Goal: Information Seeking & Learning: Learn about a topic

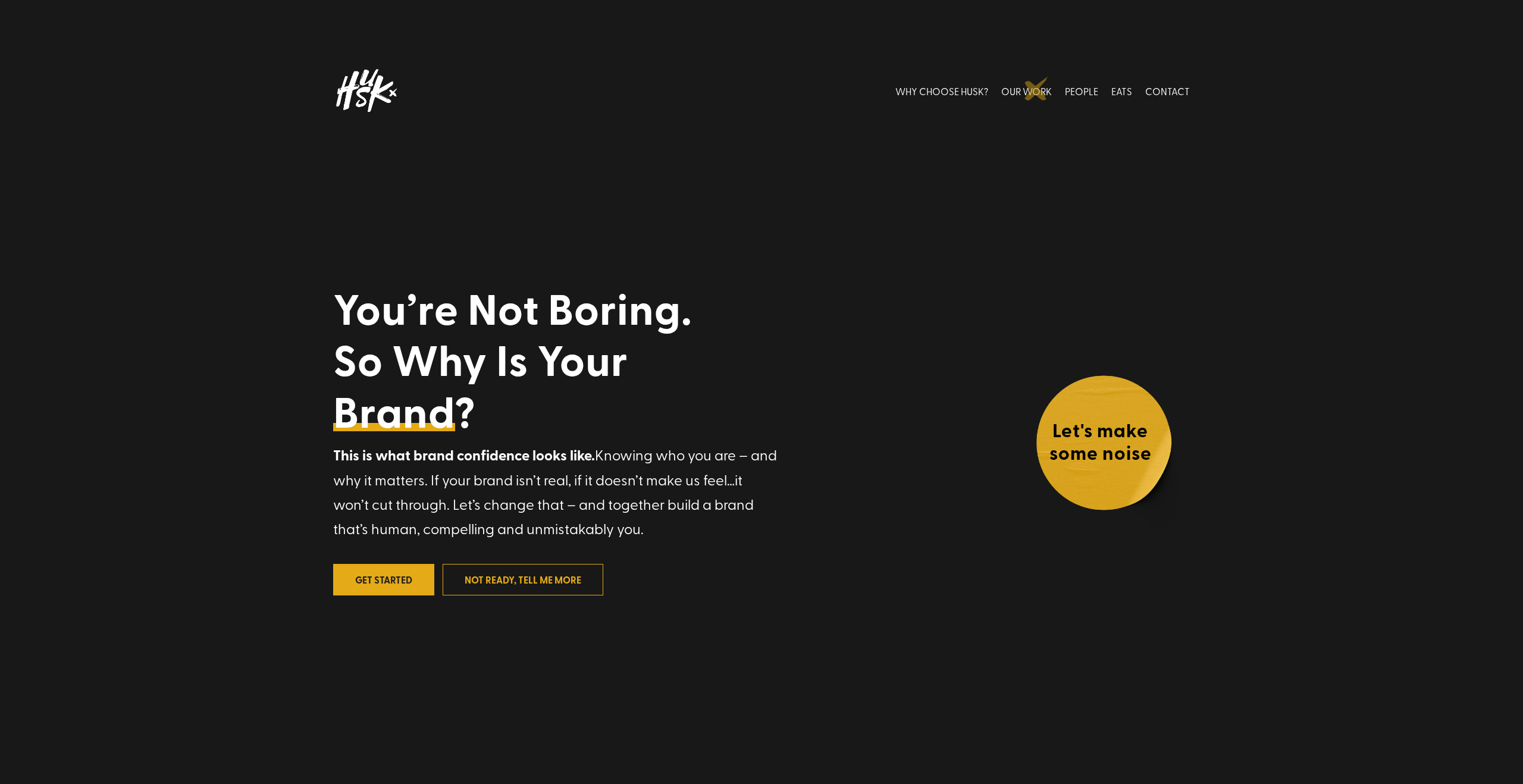
drag, startPoint x: 1037, startPoint y: 89, endPoint x: 1006, endPoint y: 126, distance: 48.3
click at [1037, 89] on link "OUR WORK" at bounding box center [1027, 90] width 51 height 53
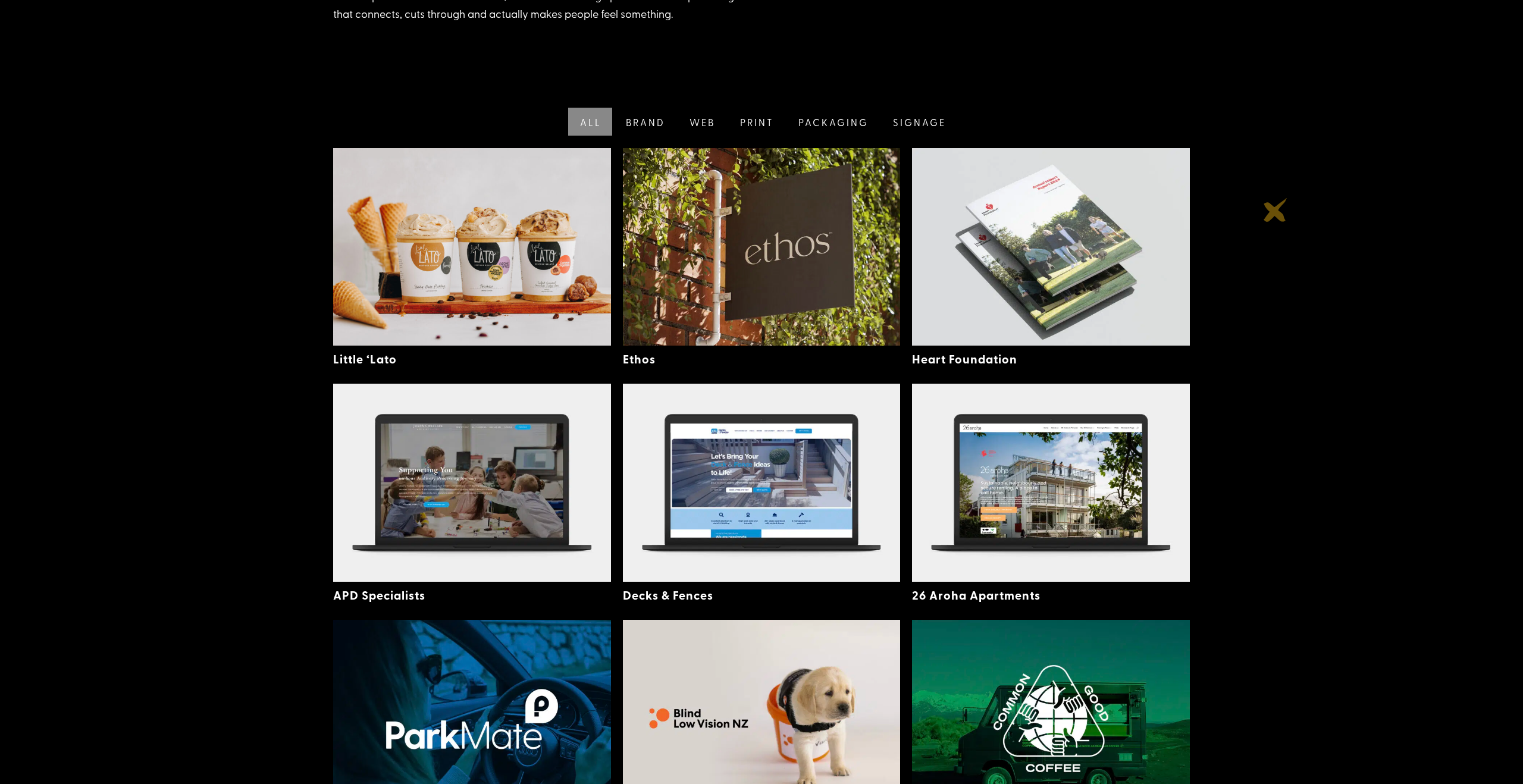
scroll to position [277, 0]
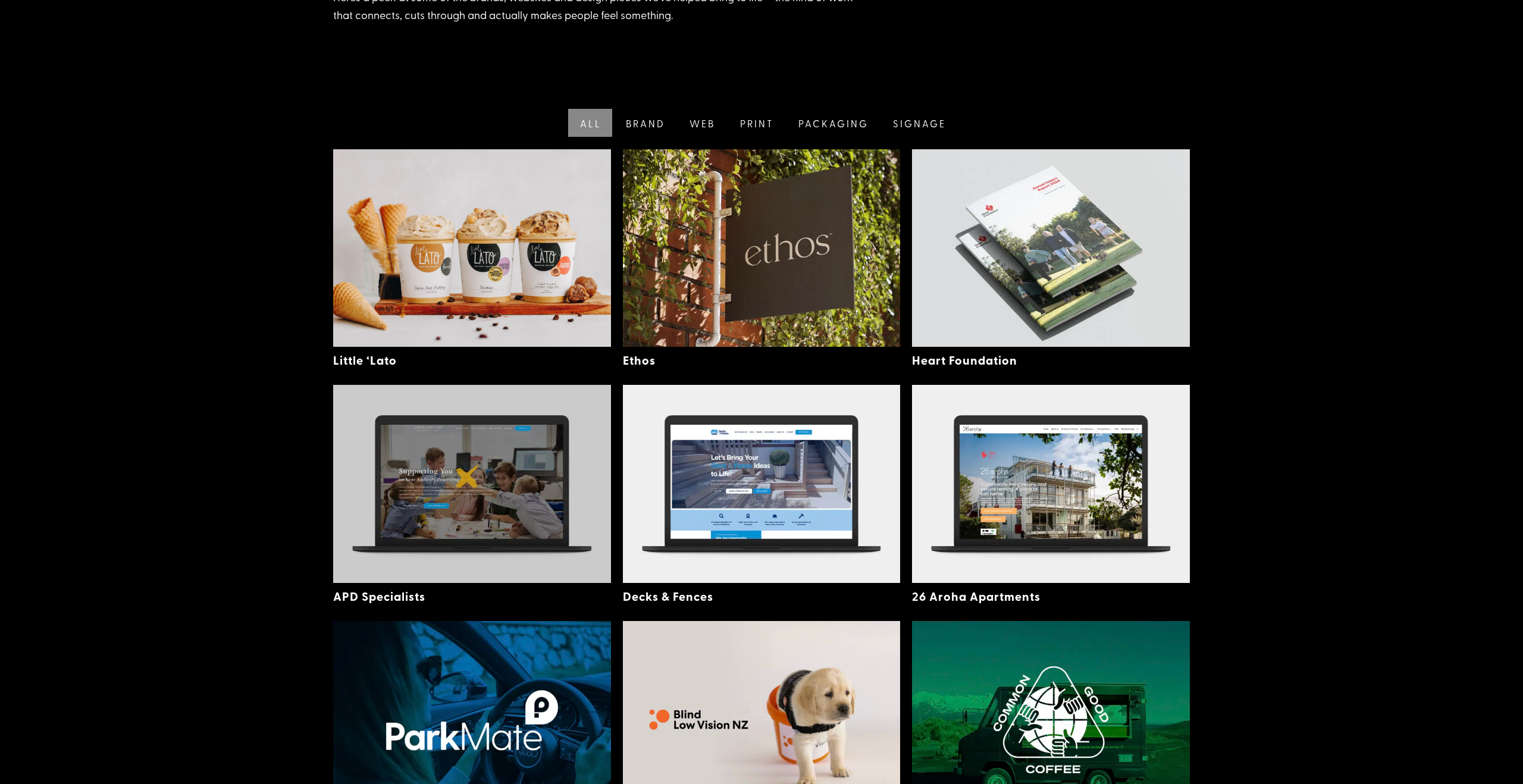
drag, startPoint x: 468, startPoint y: 476, endPoint x: 478, endPoint y: 474, distance: 10.2
click at [468, 476] on img at bounding box center [472, 483] width 278 height 198
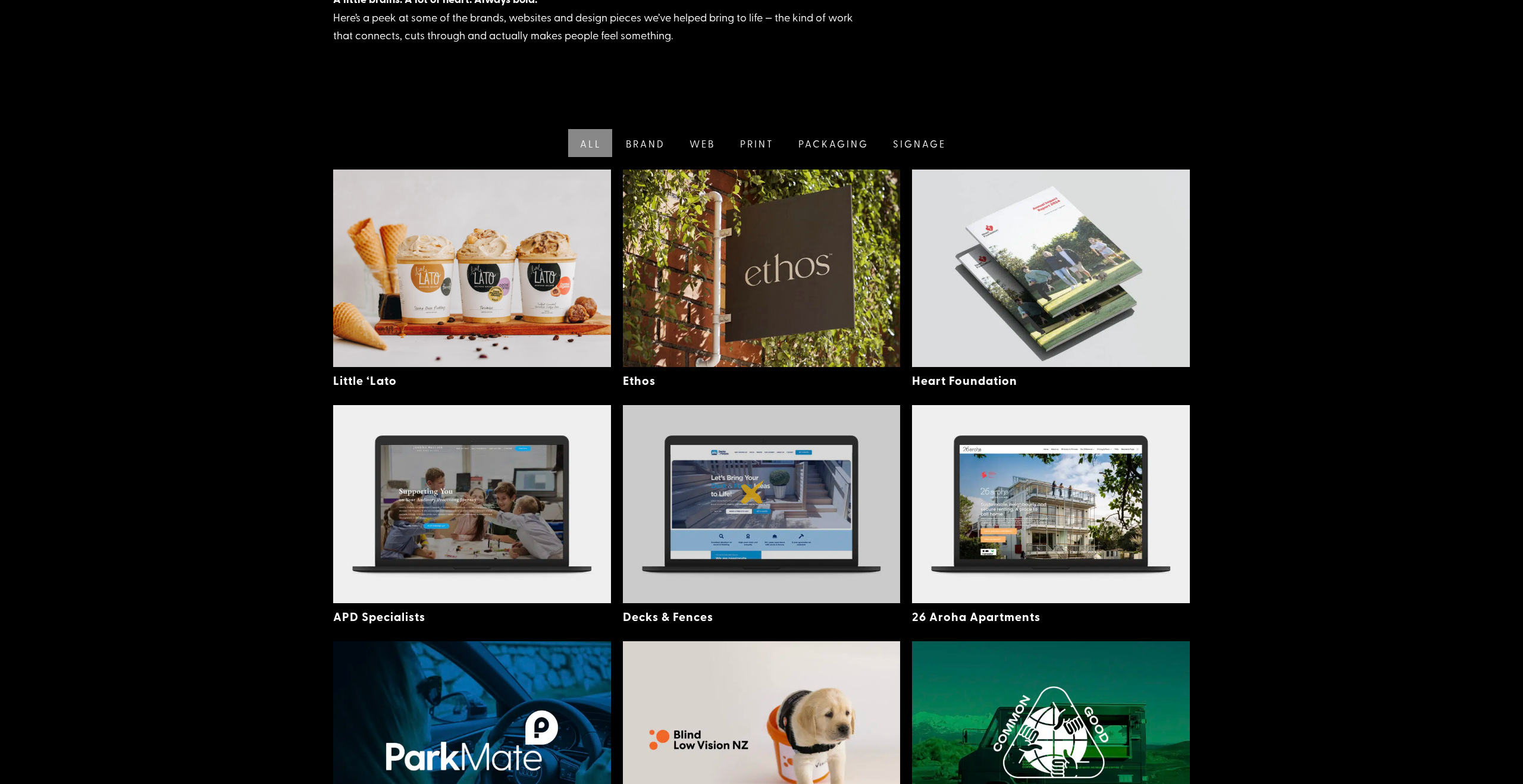
drag, startPoint x: 753, startPoint y: 492, endPoint x: 797, endPoint y: 476, distance: 46.8
click at [753, 492] on img at bounding box center [762, 503] width 278 height 198
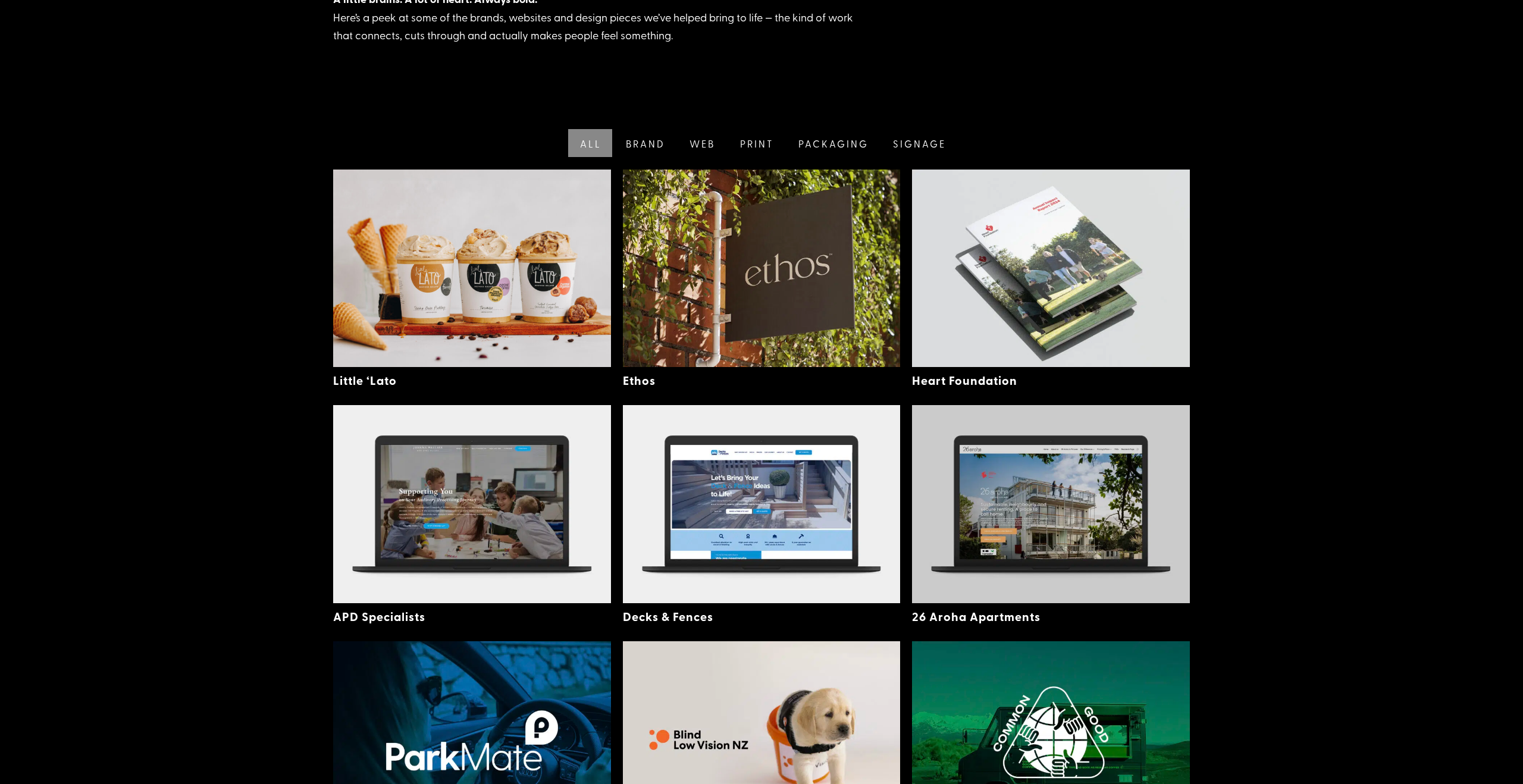
drag, startPoint x: 0, startPoint y: 0, endPoint x: 1102, endPoint y: 500, distance: 1210.1
click at [1092, 506] on img at bounding box center [1051, 503] width 278 height 198
click at [1030, 469] on img at bounding box center [1051, 503] width 278 height 198
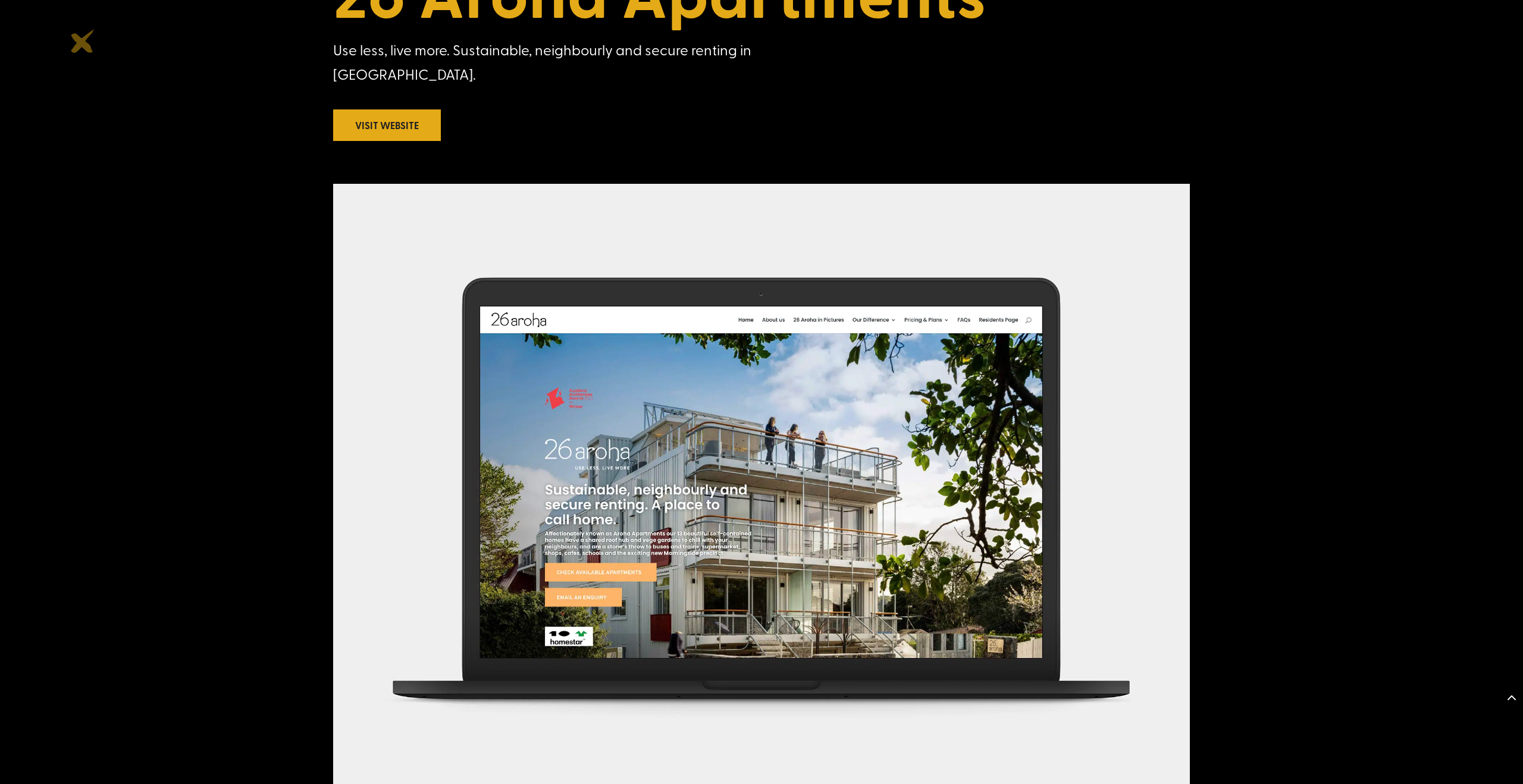
scroll to position [507, 0]
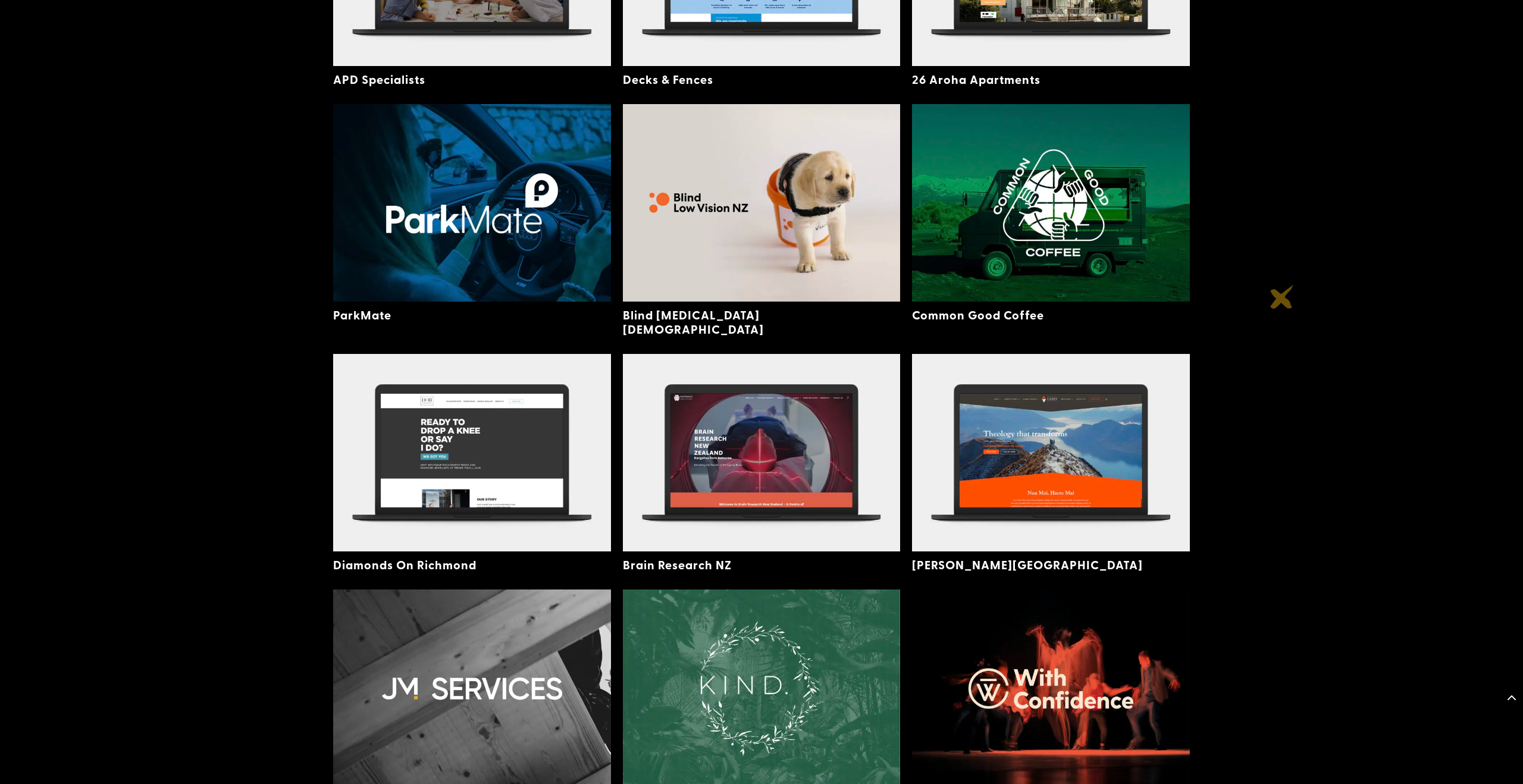
scroll to position [793, 0]
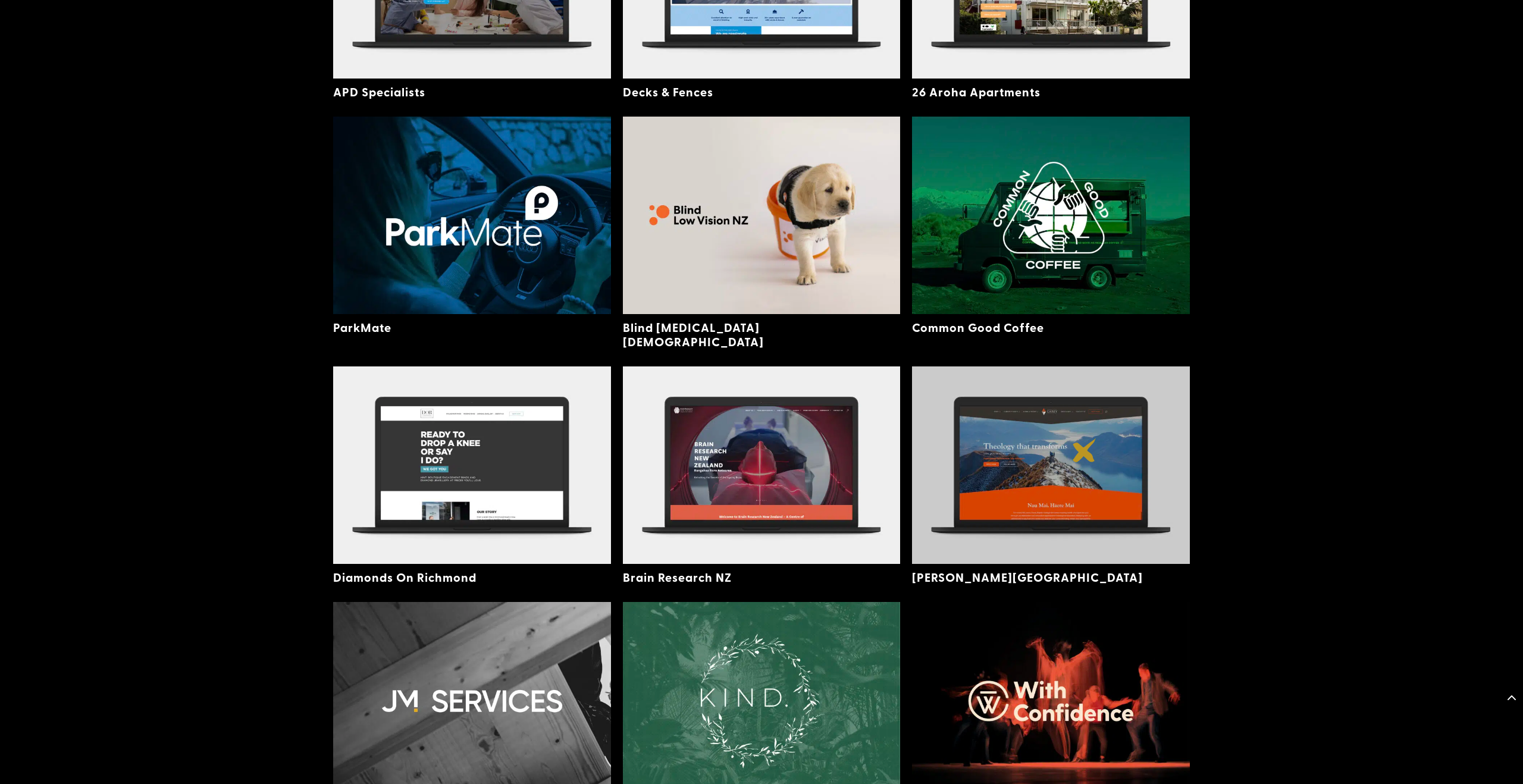
click at [1085, 450] on img at bounding box center [1051, 465] width 278 height 198
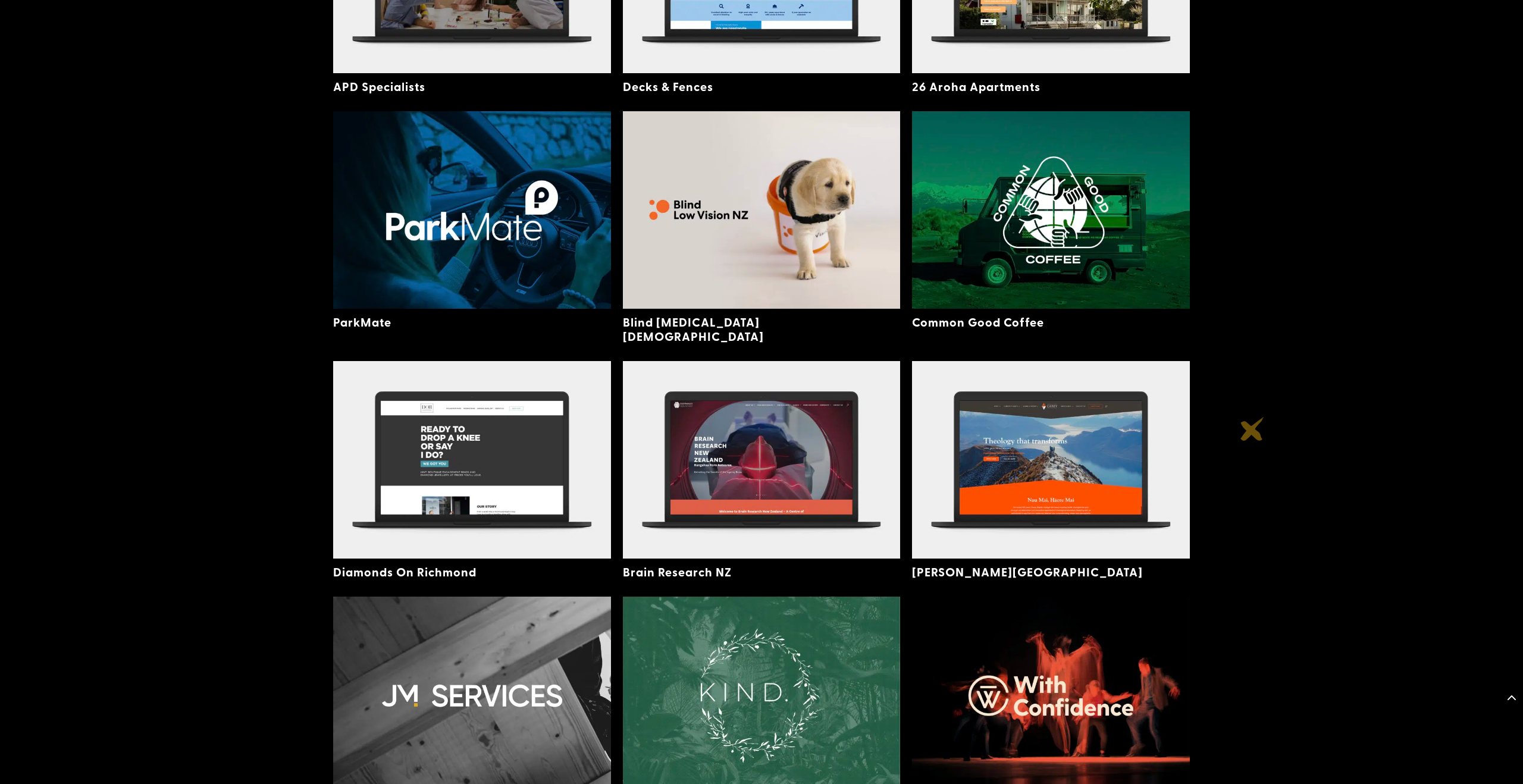
scroll to position [780, 0]
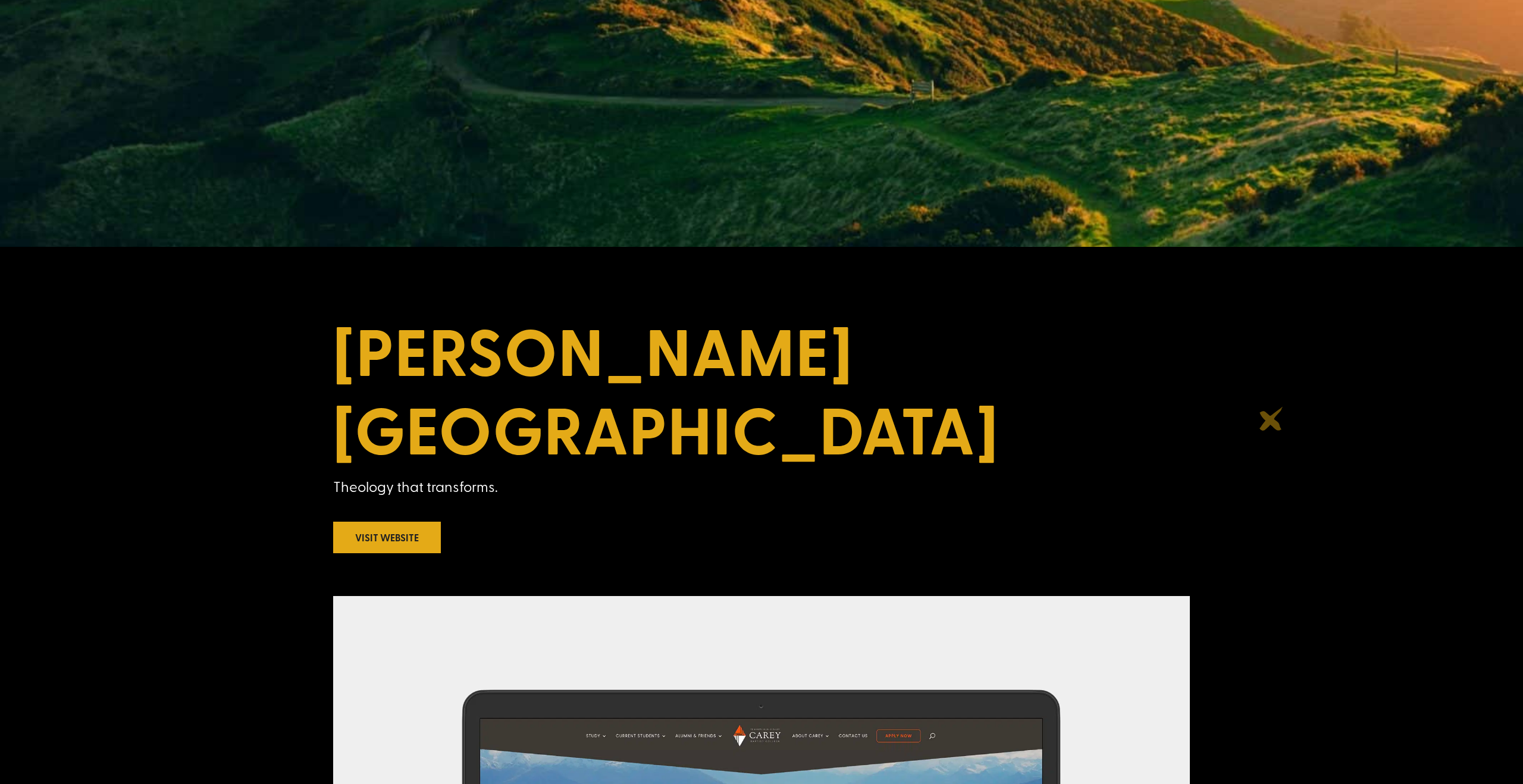
scroll to position [219, 0]
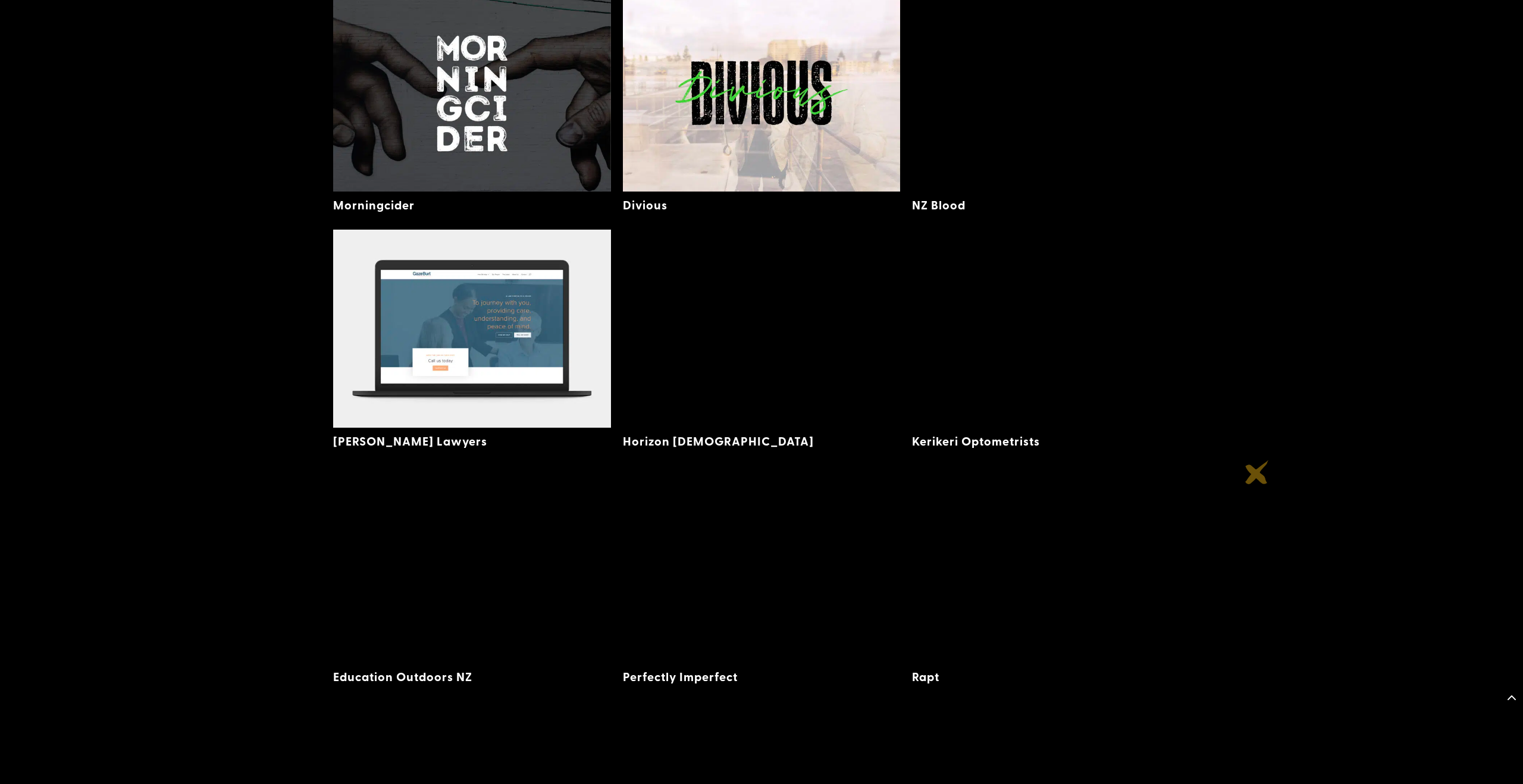
scroll to position [1863, 0]
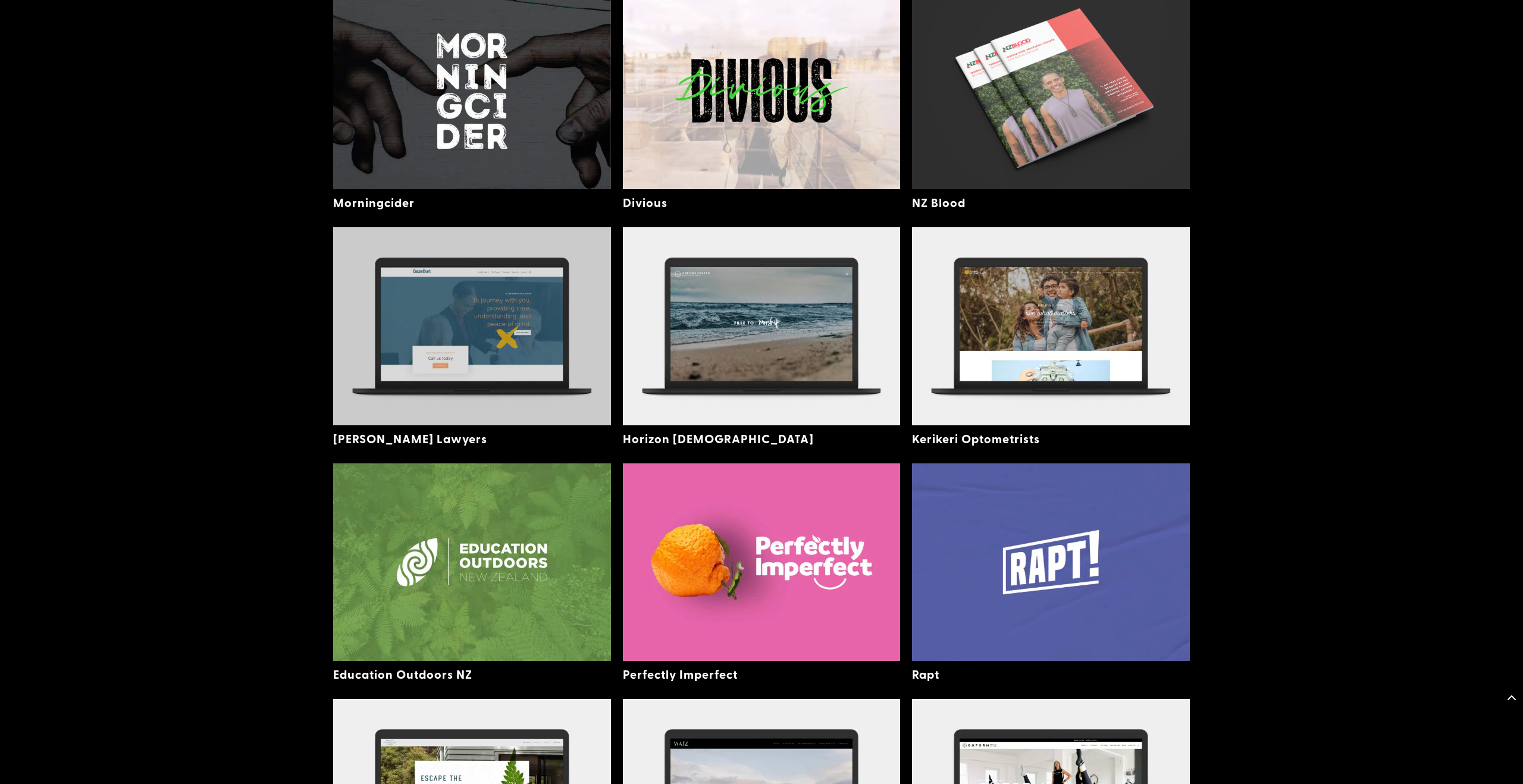
click at [508, 337] on img at bounding box center [472, 326] width 278 height 198
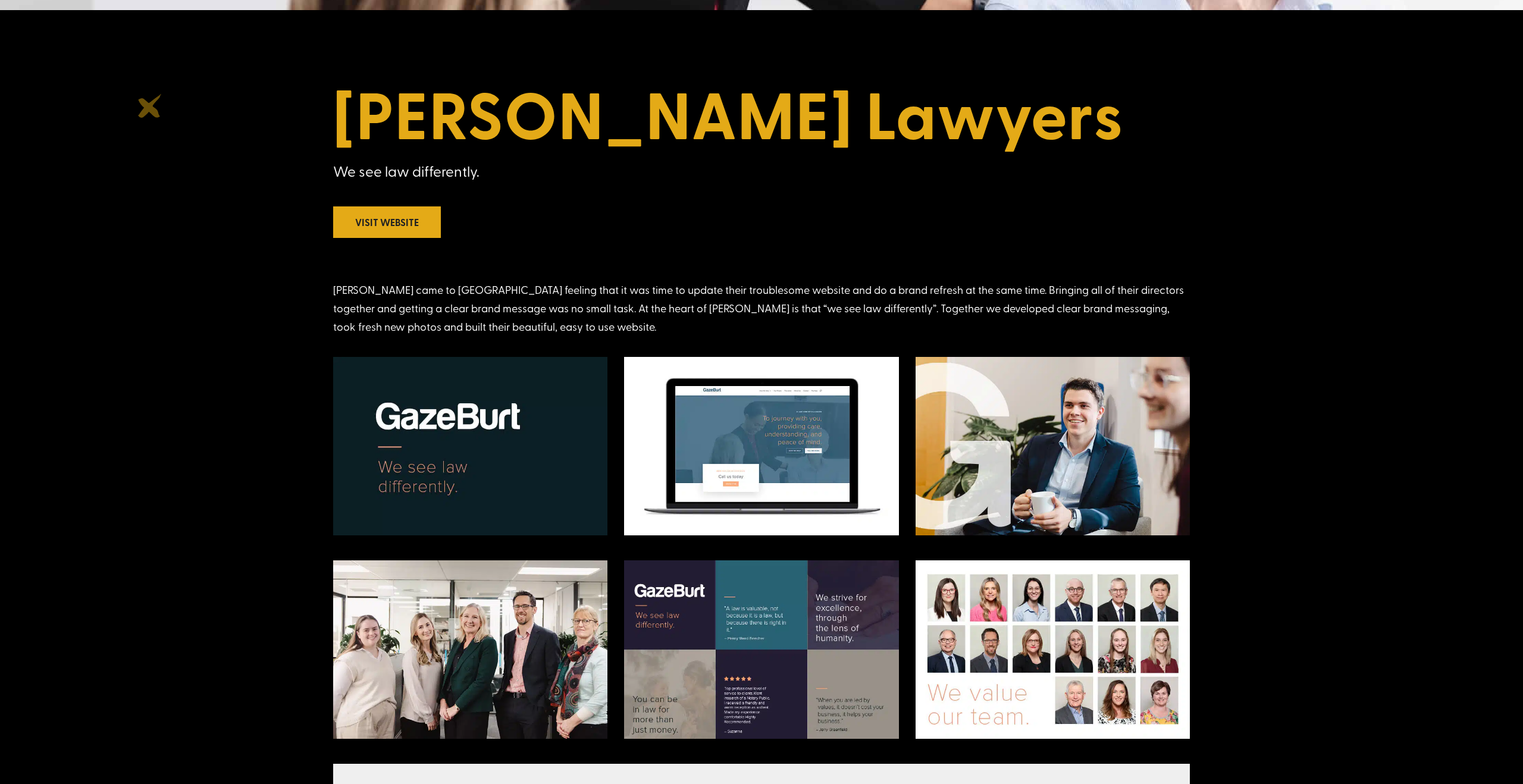
scroll to position [460, 0]
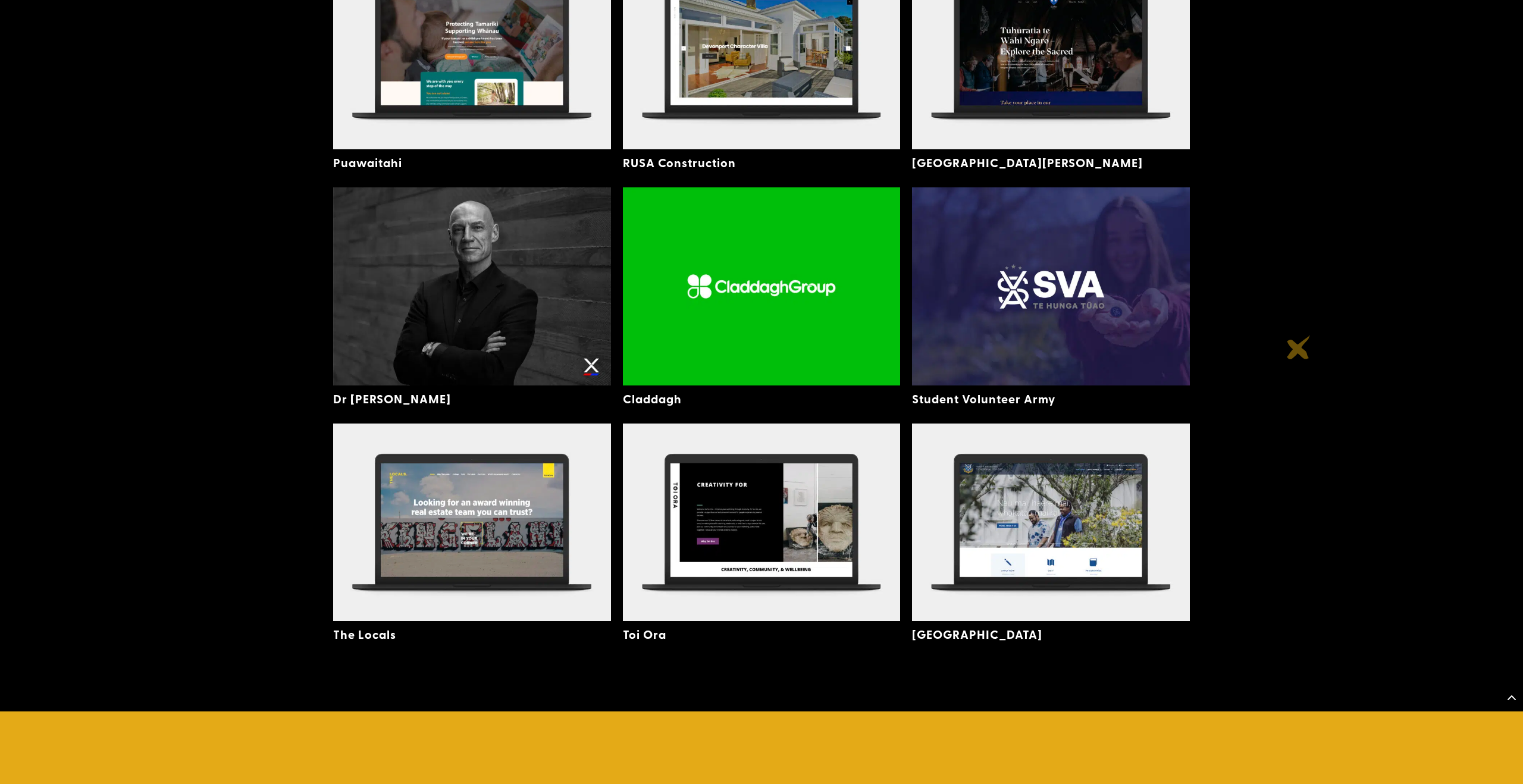
scroll to position [3087, 0]
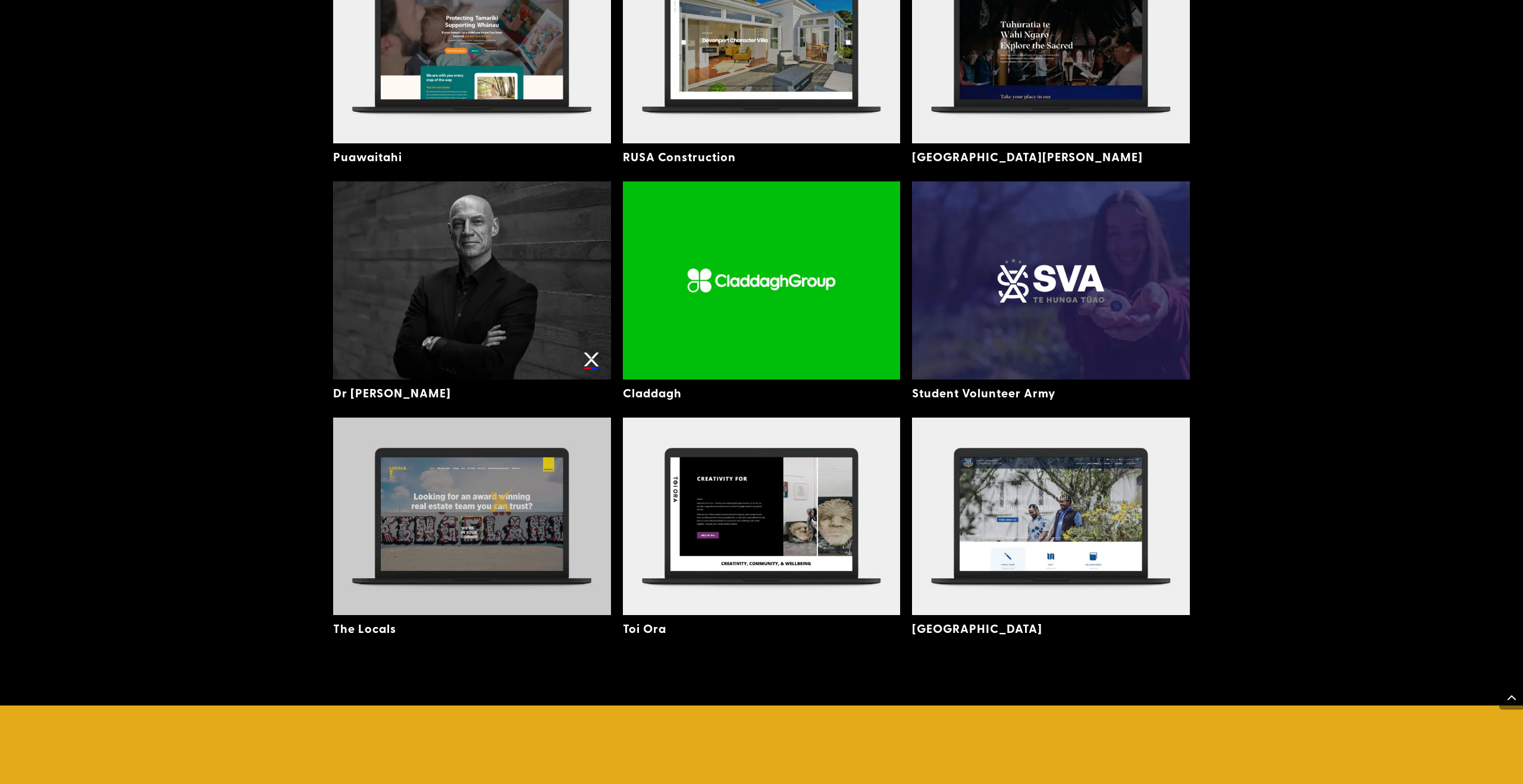
click at [502, 500] on img at bounding box center [472, 516] width 278 height 198
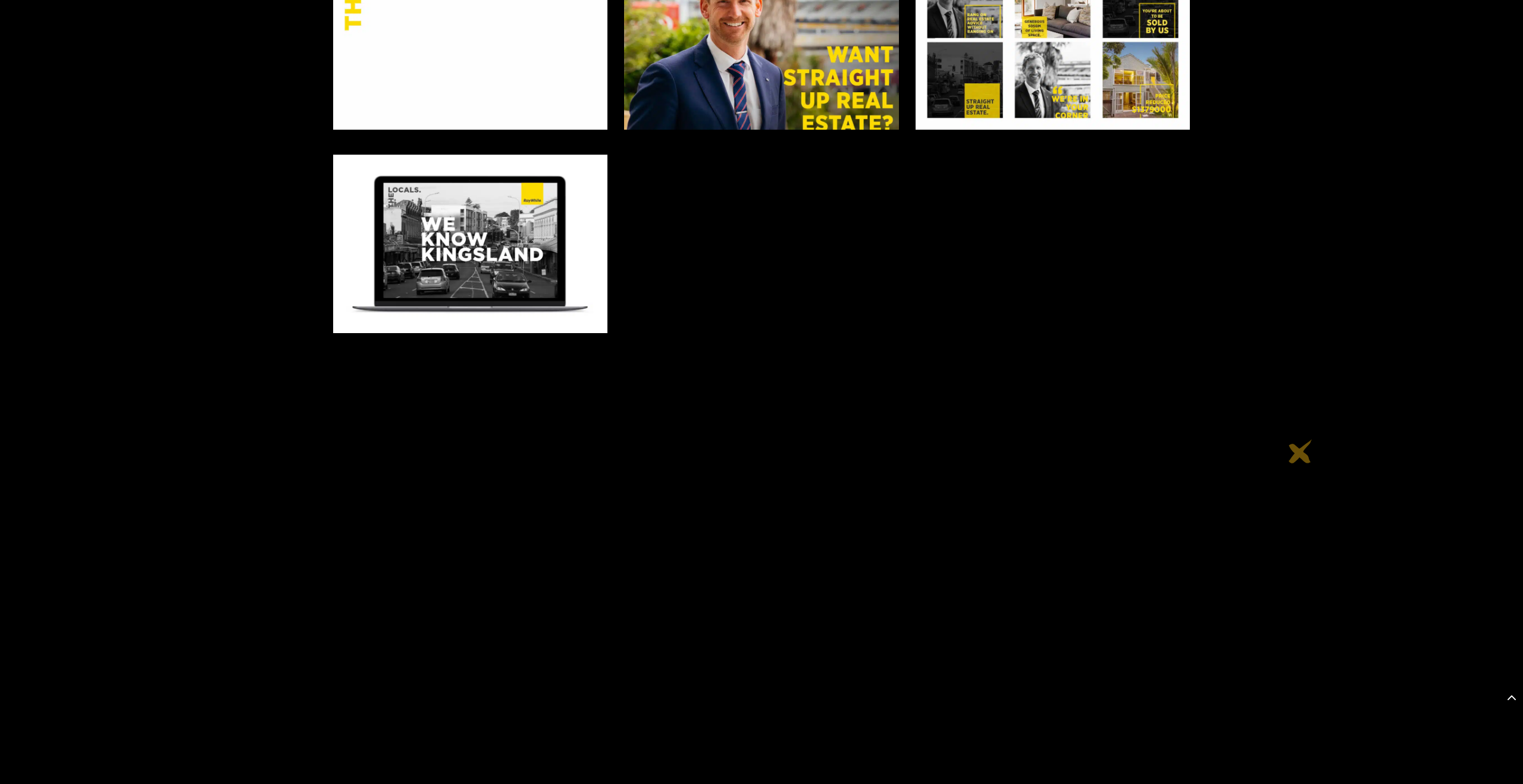
scroll to position [937, 0]
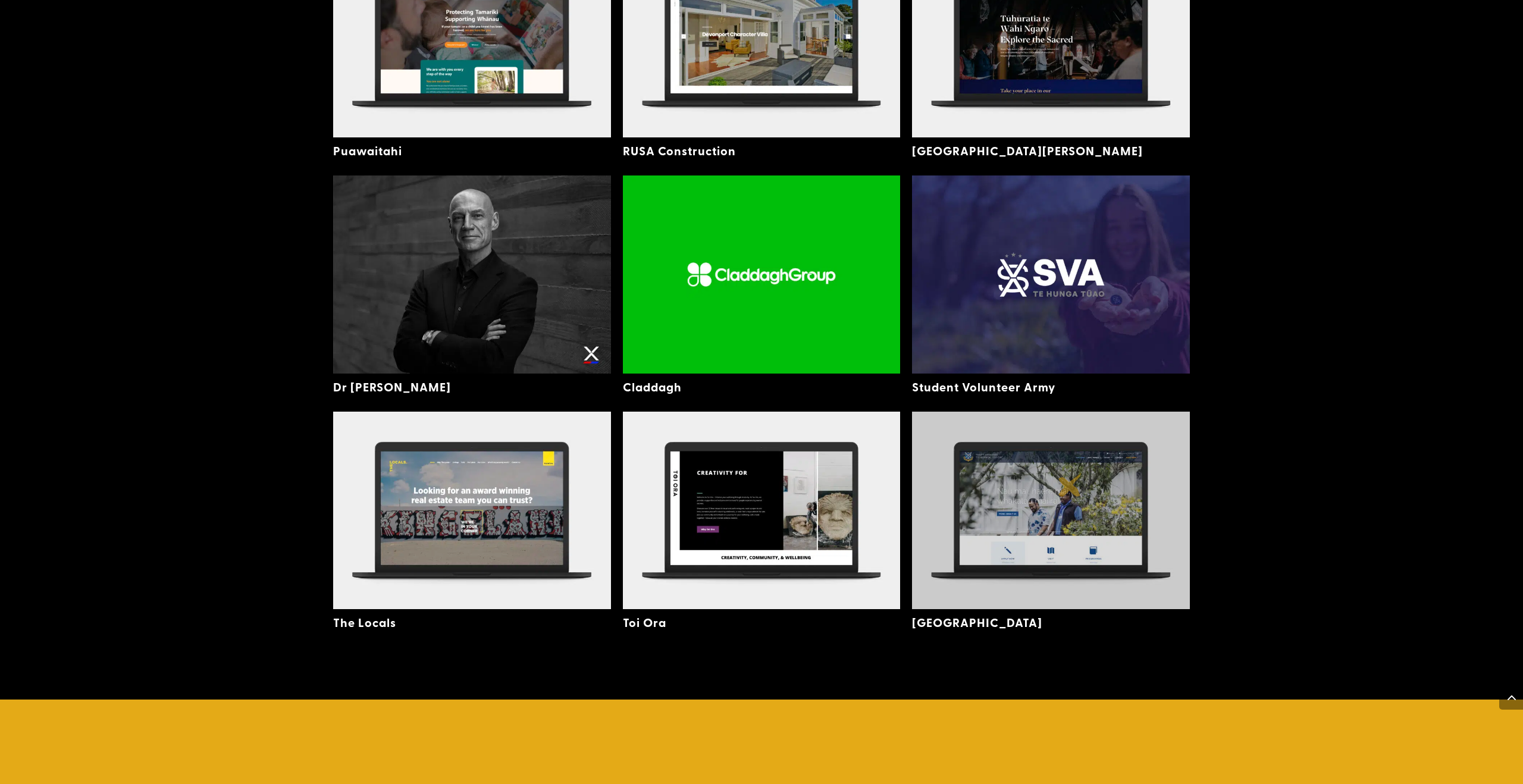
scroll to position [3091, 0]
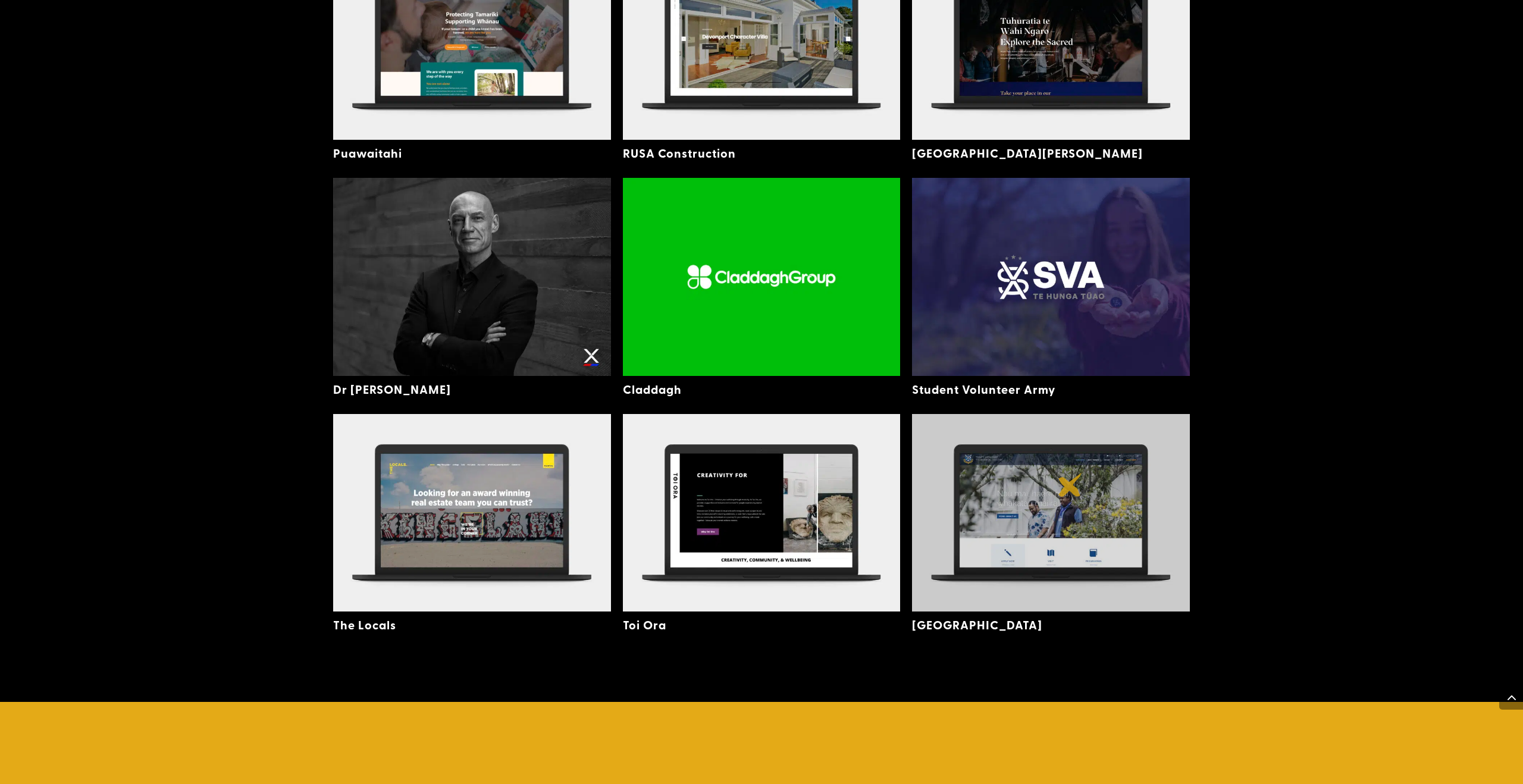
click at [1071, 485] on img at bounding box center [1051, 512] width 278 height 198
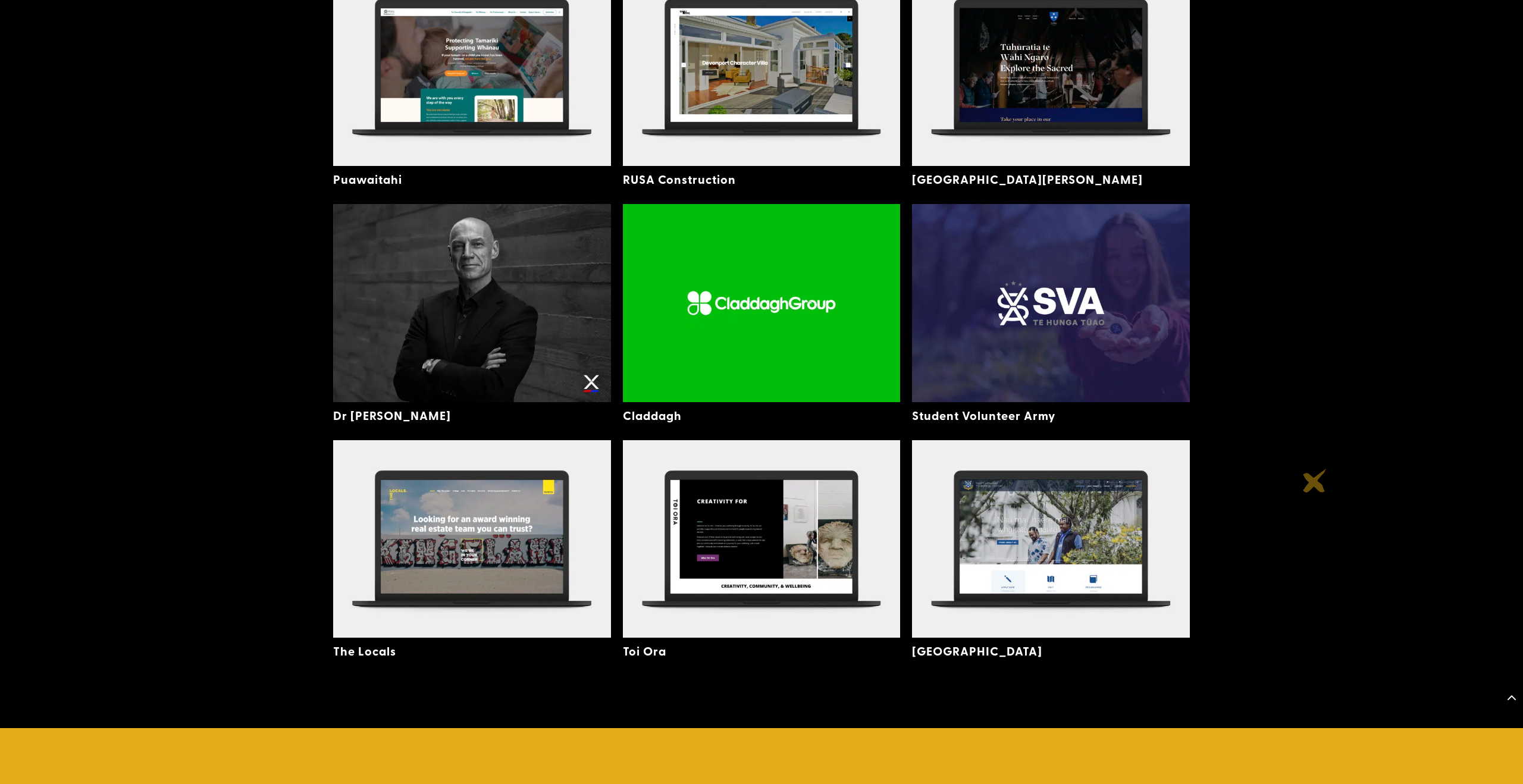
scroll to position [3064, 0]
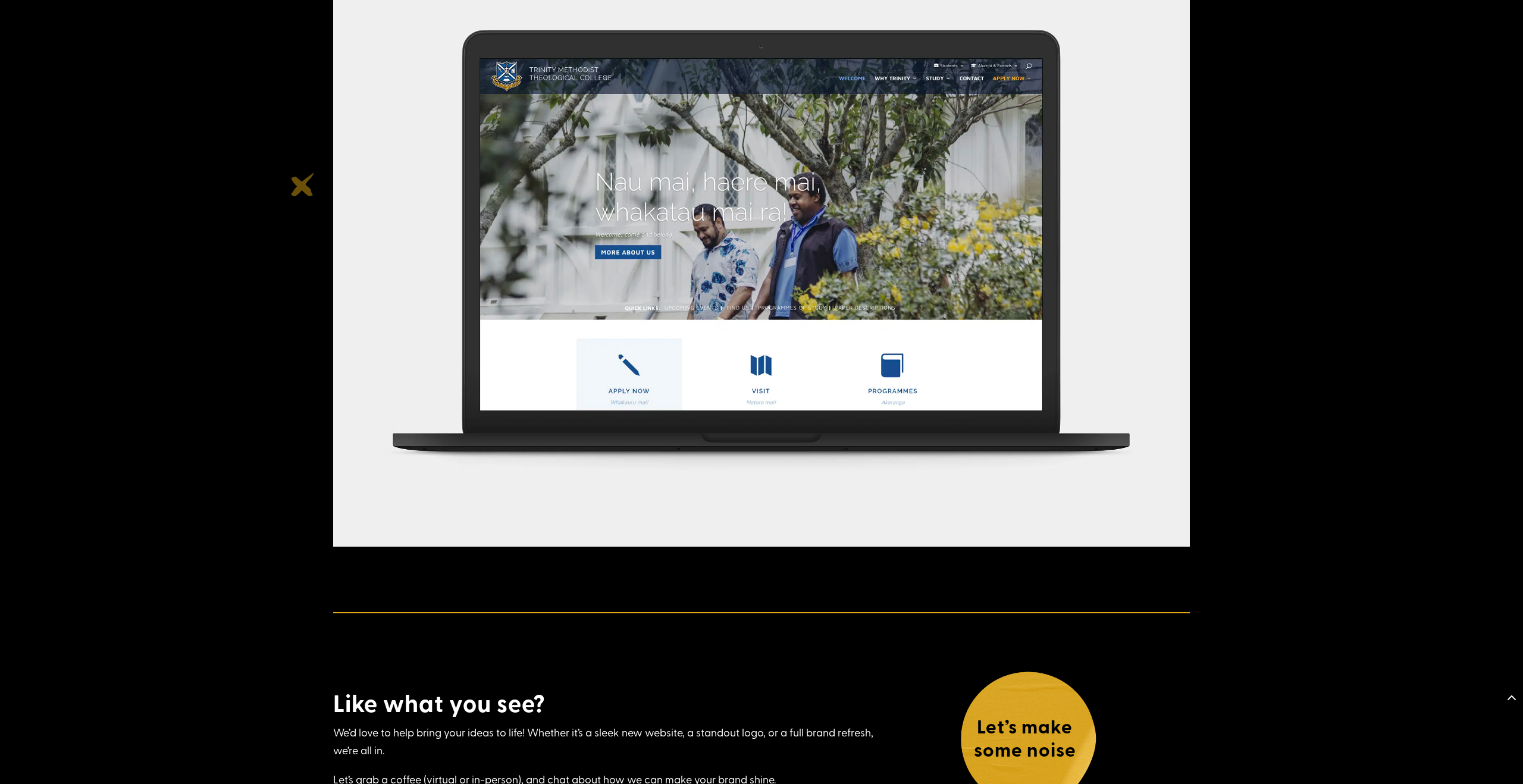
scroll to position [811, 0]
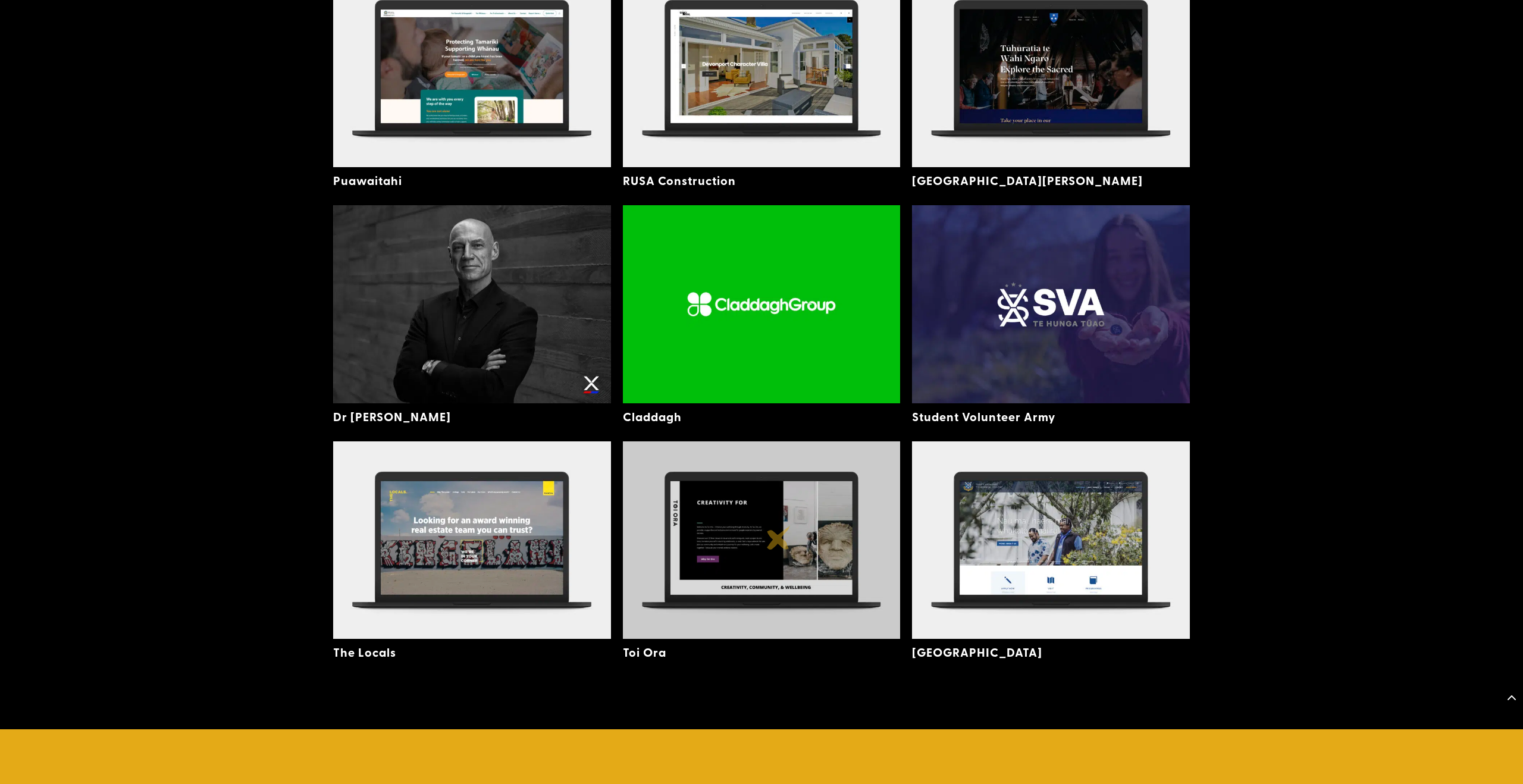
click at [779, 538] on img at bounding box center [762, 540] width 278 height 198
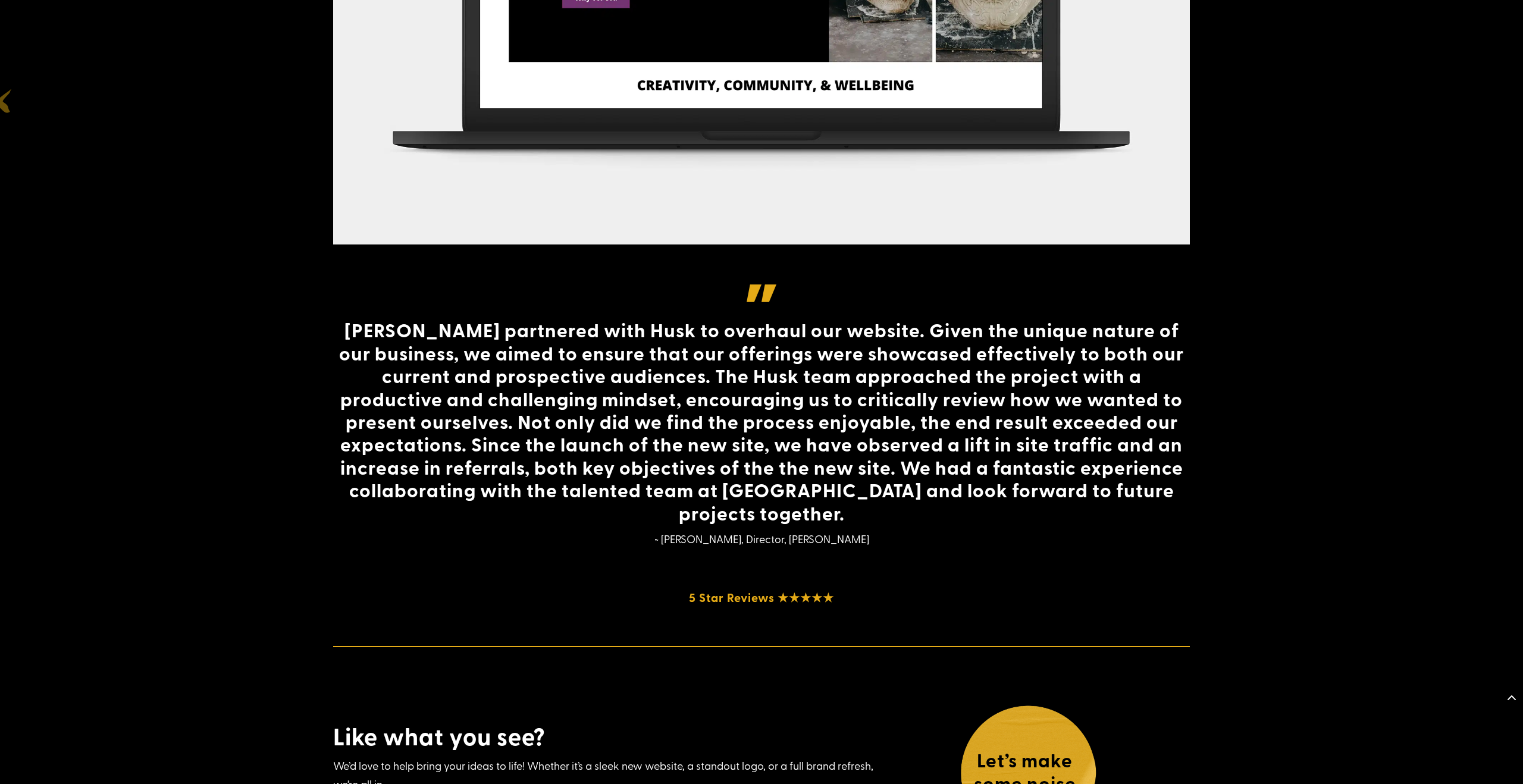
scroll to position [1106, 0]
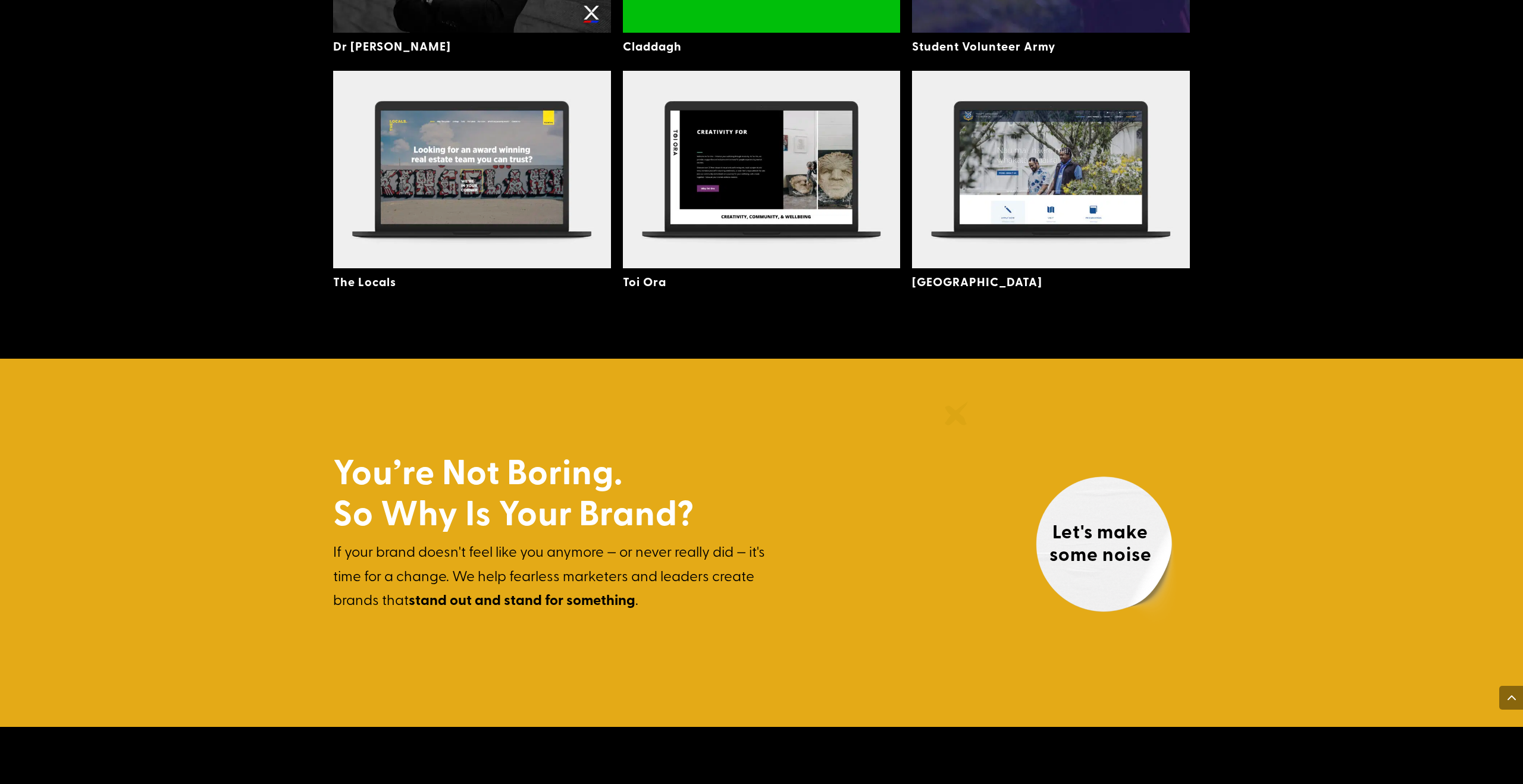
scroll to position [3449, 0]
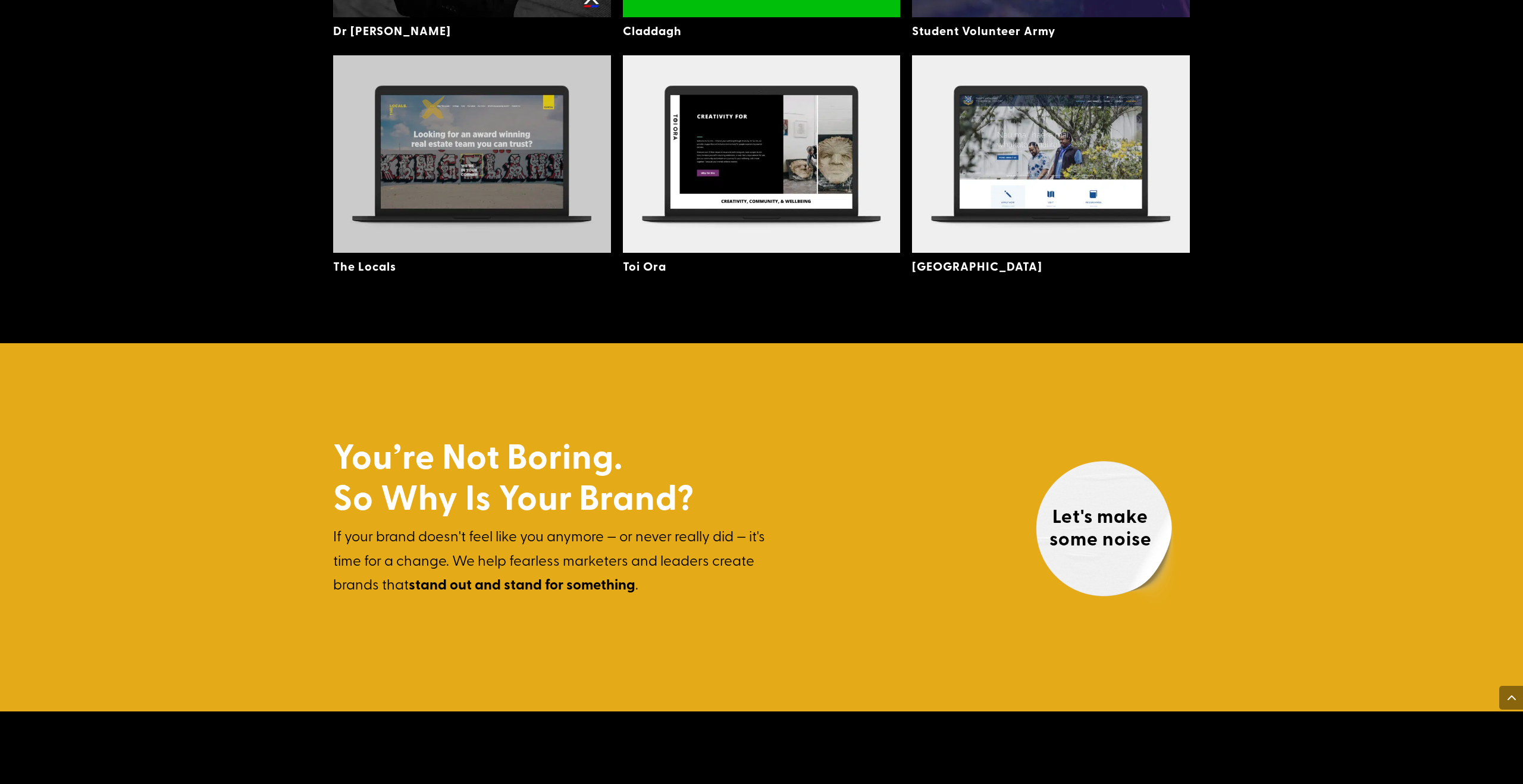
click at [434, 107] on img at bounding box center [472, 154] width 278 height 198
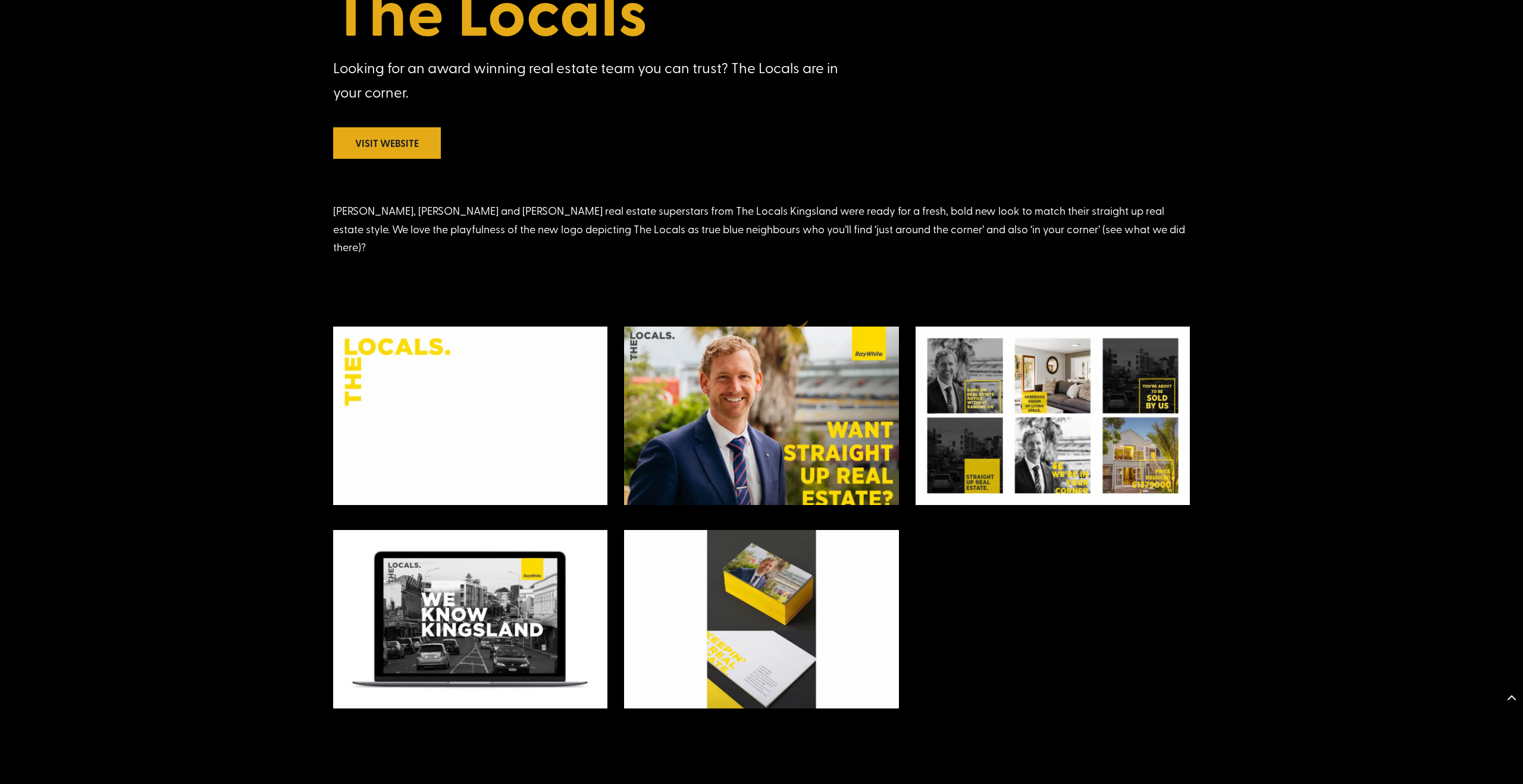
scroll to position [566, 0]
